Goal: Information Seeking & Learning: Learn about a topic

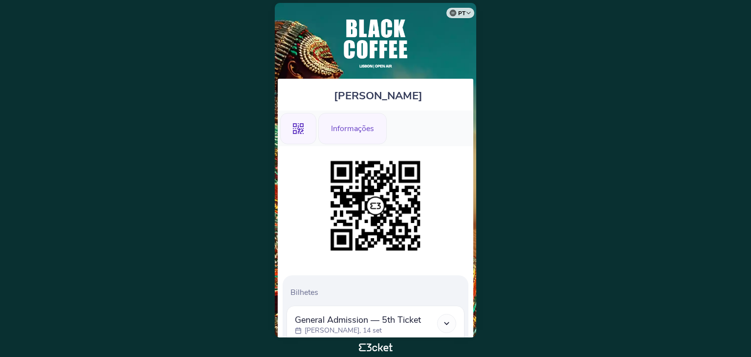
click at [373, 125] on div "Informações" at bounding box center [352, 128] width 68 height 31
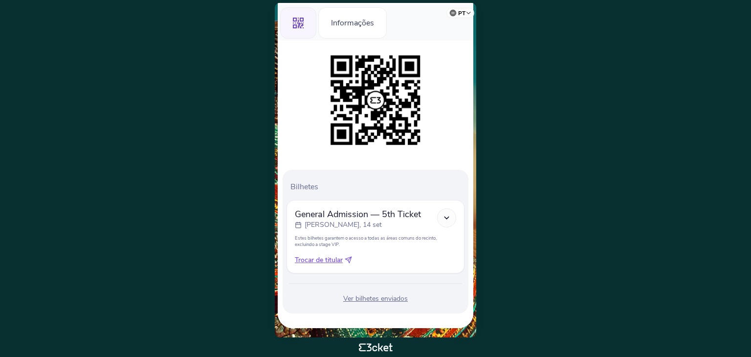
click at [450, 215] on icon at bounding box center [446, 218] width 8 height 8
click at [446, 215] on icon at bounding box center [446, 218] width 8 height 8
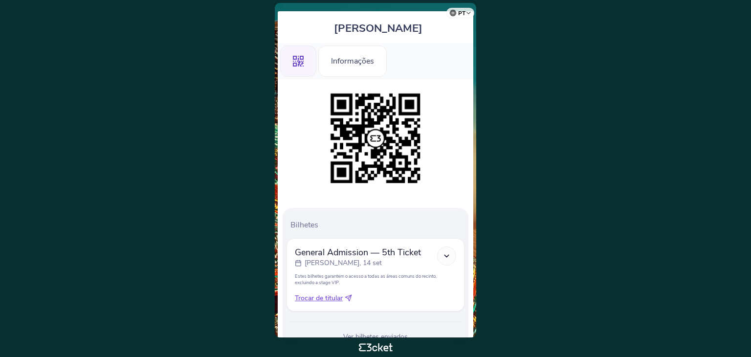
scroll to position [0, 0]
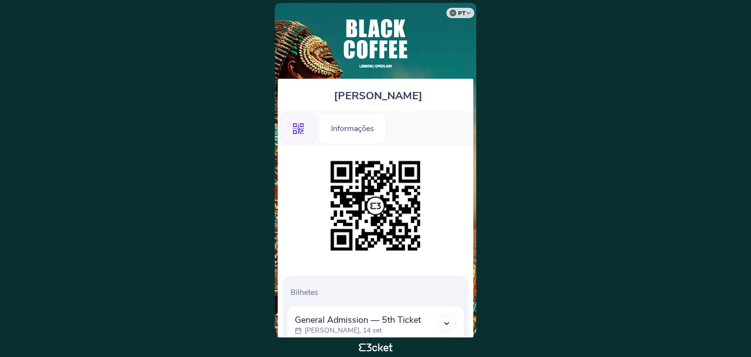
click at [639, 99] on body "pt Português (Portugal) English Español Catalan Français Felipe Henrique Lopes …" at bounding box center [375, 178] width 743 height 349
